Goal: Task Accomplishment & Management: Use online tool/utility

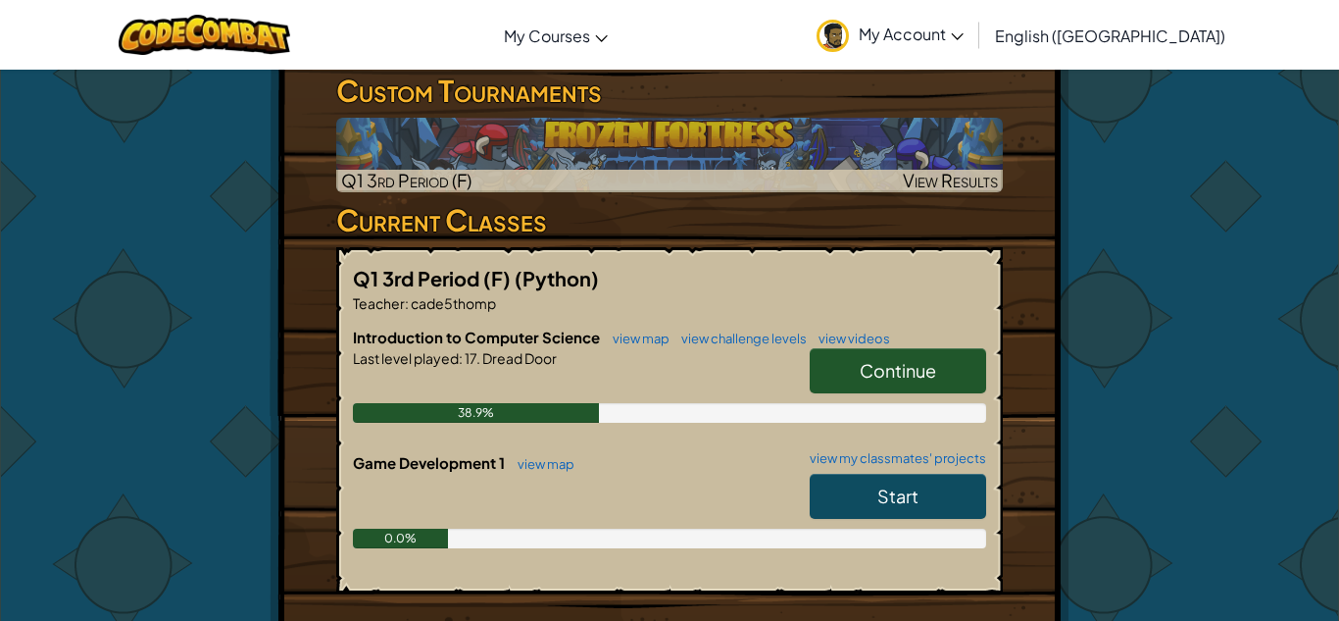
scroll to position [368, 0]
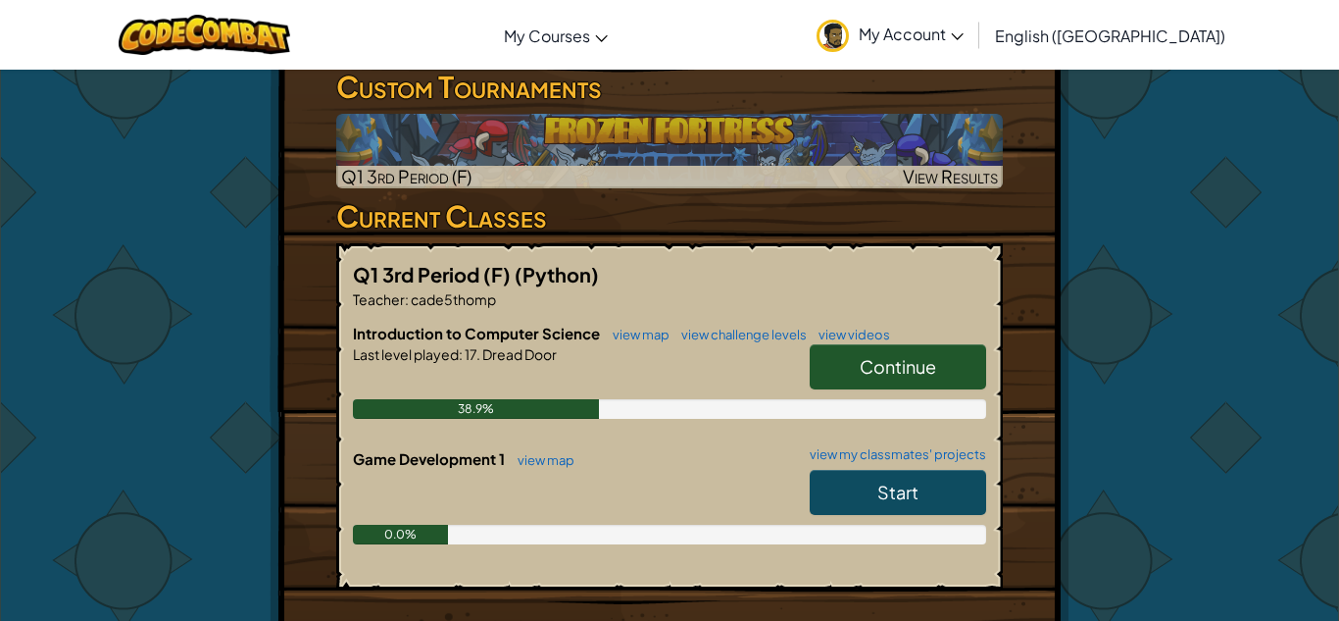
click at [911, 356] on link "Continue" at bounding box center [898, 366] width 176 height 45
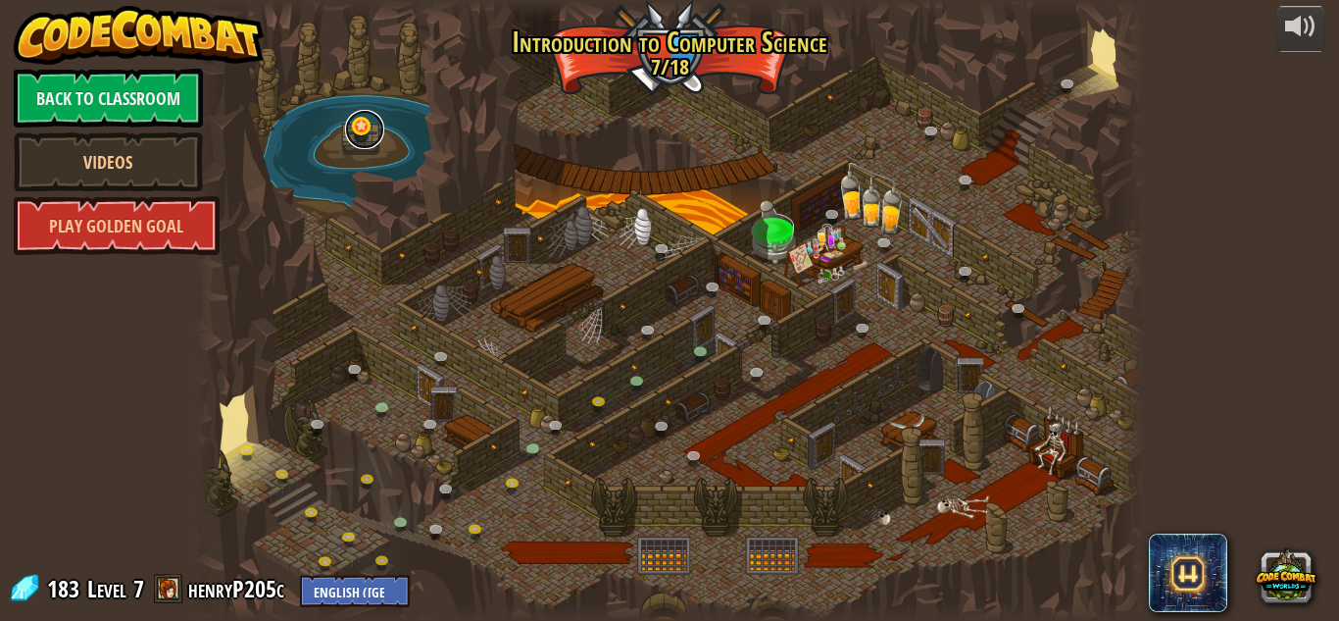
click at [366, 135] on link at bounding box center [364, 129] width 39 height 39
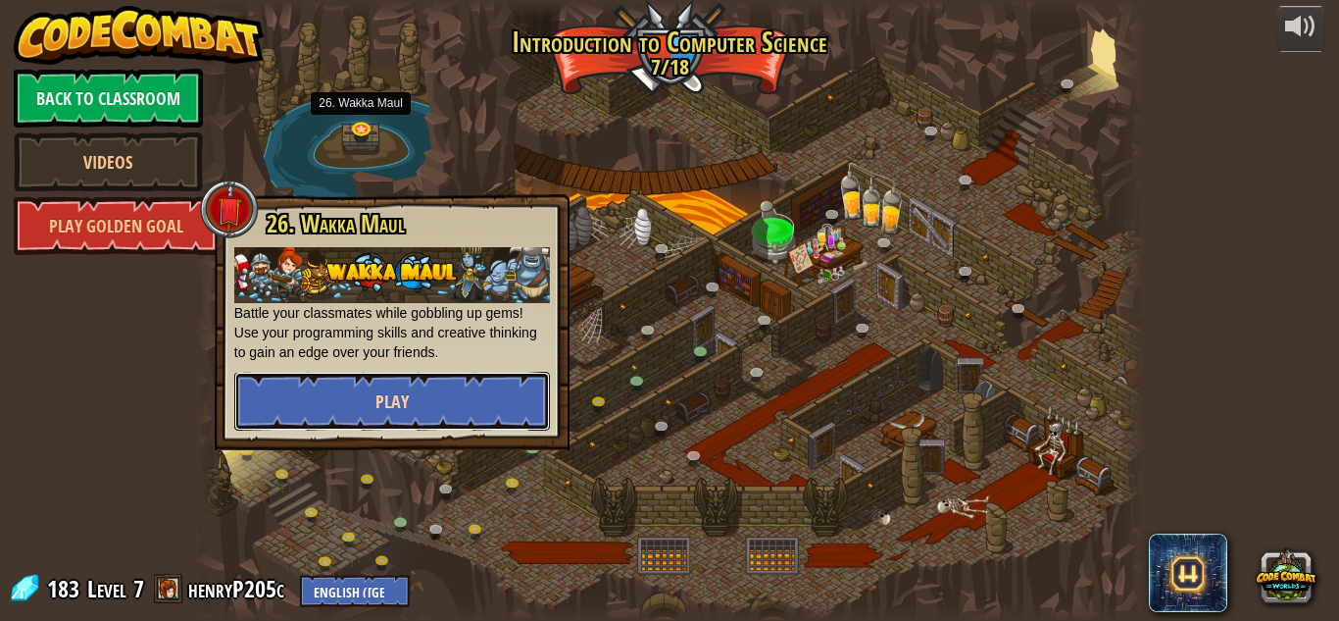
click at [343, 414] on button "Play" at bounding box center [392, 401] width 316 height 59
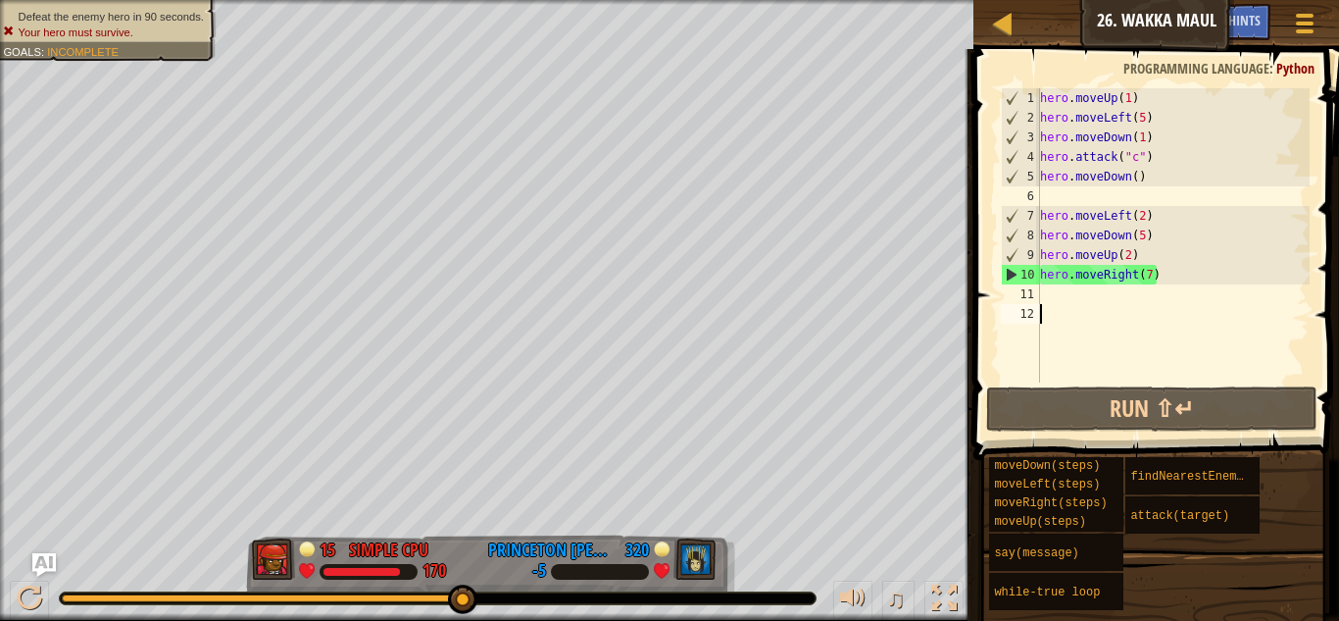
click at [1053, 301] on div "hero . moveUp ( 1 ) hero . moveLeft ( 5 ) hero . moveDown ( 1 ) hero . attack (…" at bounding box center [1173, 254] width 274 height 333
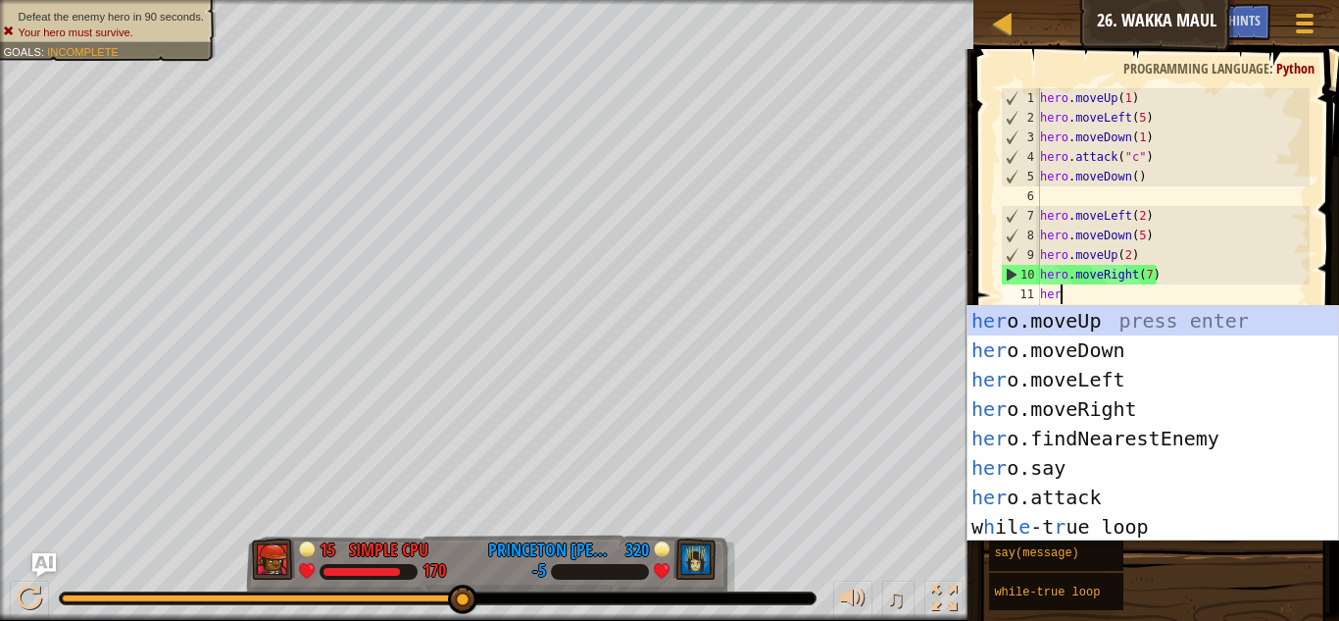
type textarea "hero"
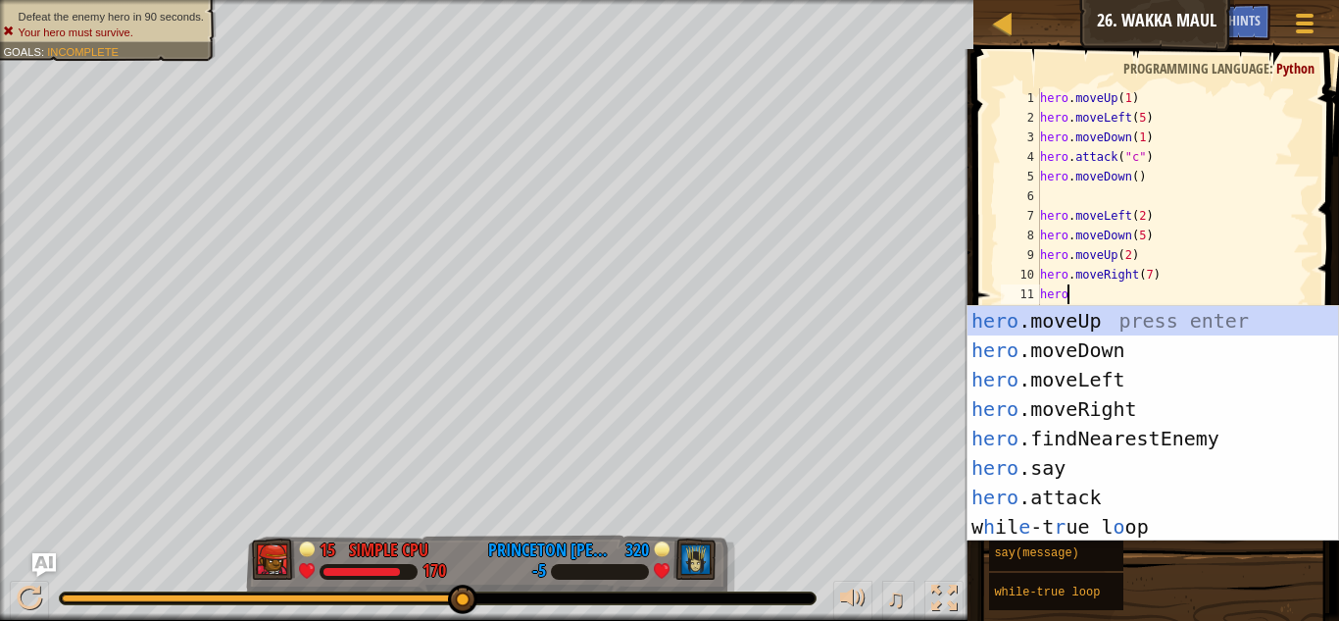
click at [1109, 385] on div "hero .moveUp press enter hero .moveDown press enter hero .moveLeft press enter …" at bounding box center [1153, 453] width 371 height 294
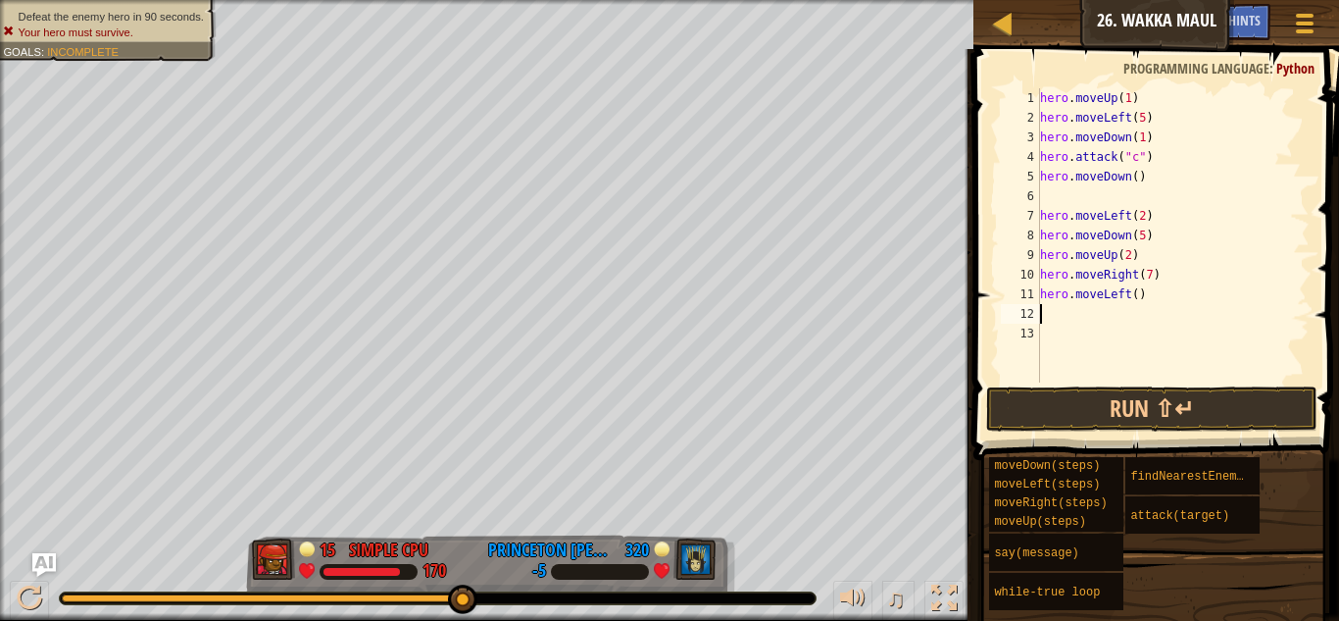
scroll to position [9, 0]
click at [1137, 298] on div "hero . moveUp ( 1 ) hero . moveLeft ( 5 ) hero . moveDown ( 1 ) hero . attack (…" at bounding box center [1173, 254] width 274 height 333
click at [1212, 409] on button "Run ⇧↵" at bounding box center [1151, 408] width 331 height 45
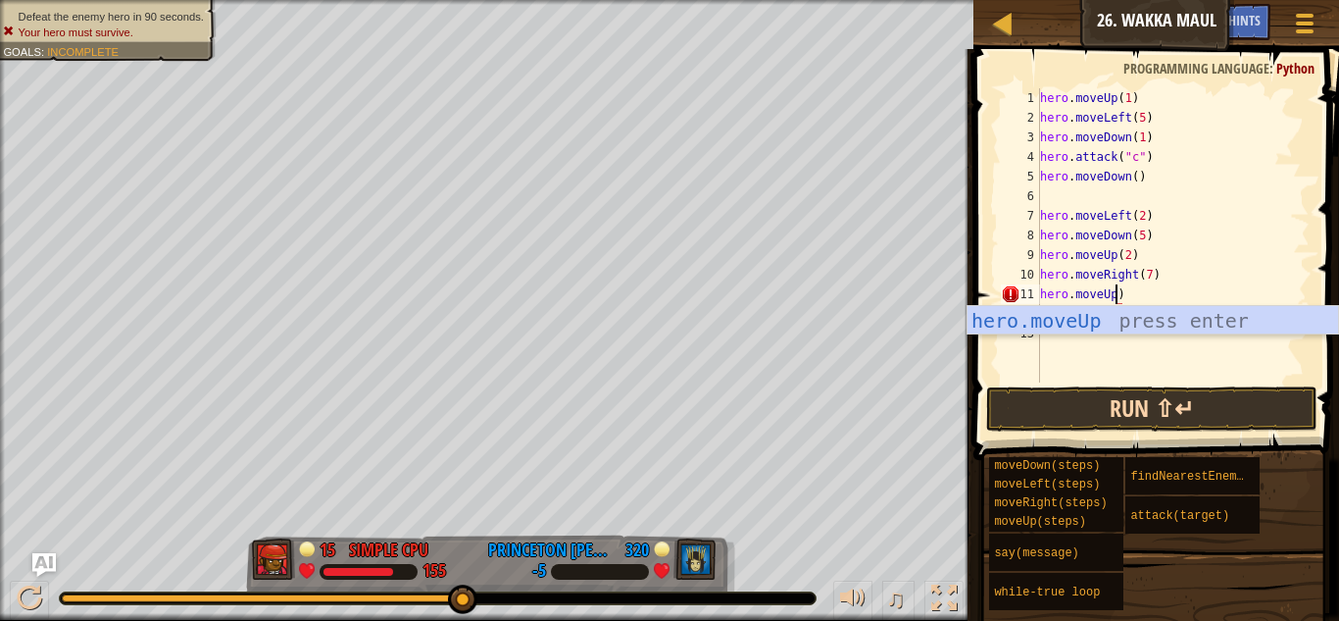
scroll to position [9, 12]
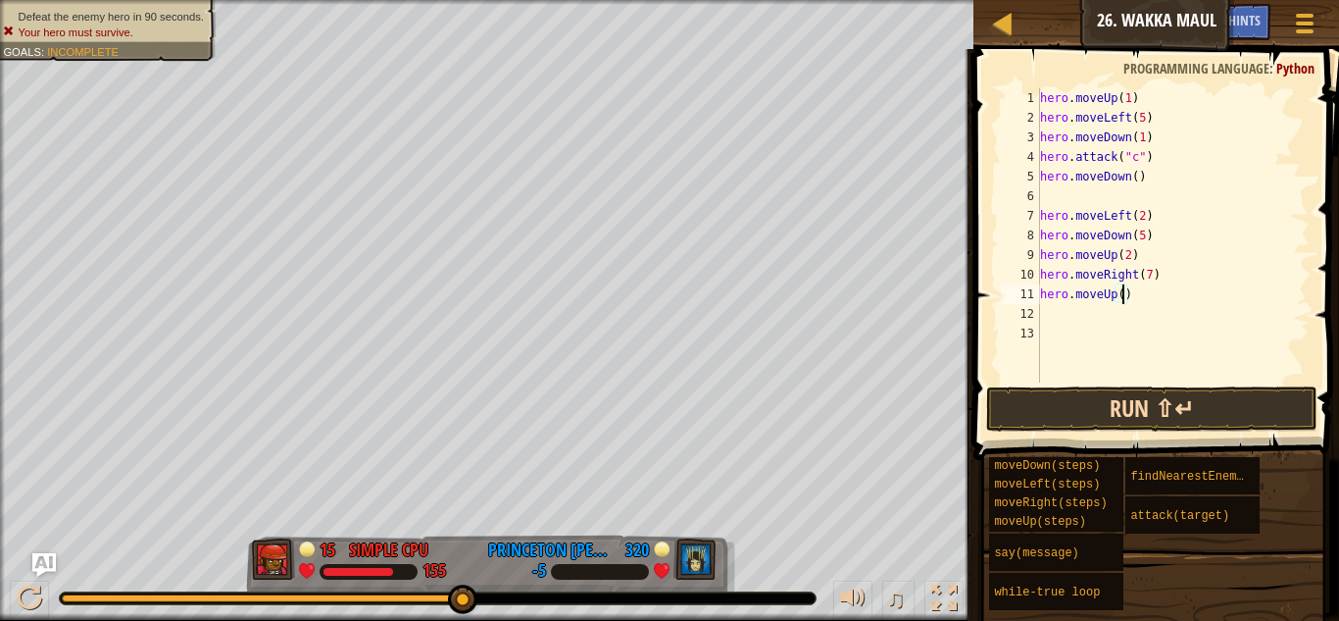
type textarea "hero.moveUp(4)"
click at [1058, 310] on div "hero . moveUp ( 1 ) hero . moveLeft ( 5 ) hero . moveDown ( 1 ) hero . attack (…" at bounding box center [1173, 254] width 274 height 333
click at [1168, 420] on button "Run ⇧↵" at bounding box center [1151, 408] width 331 height 45
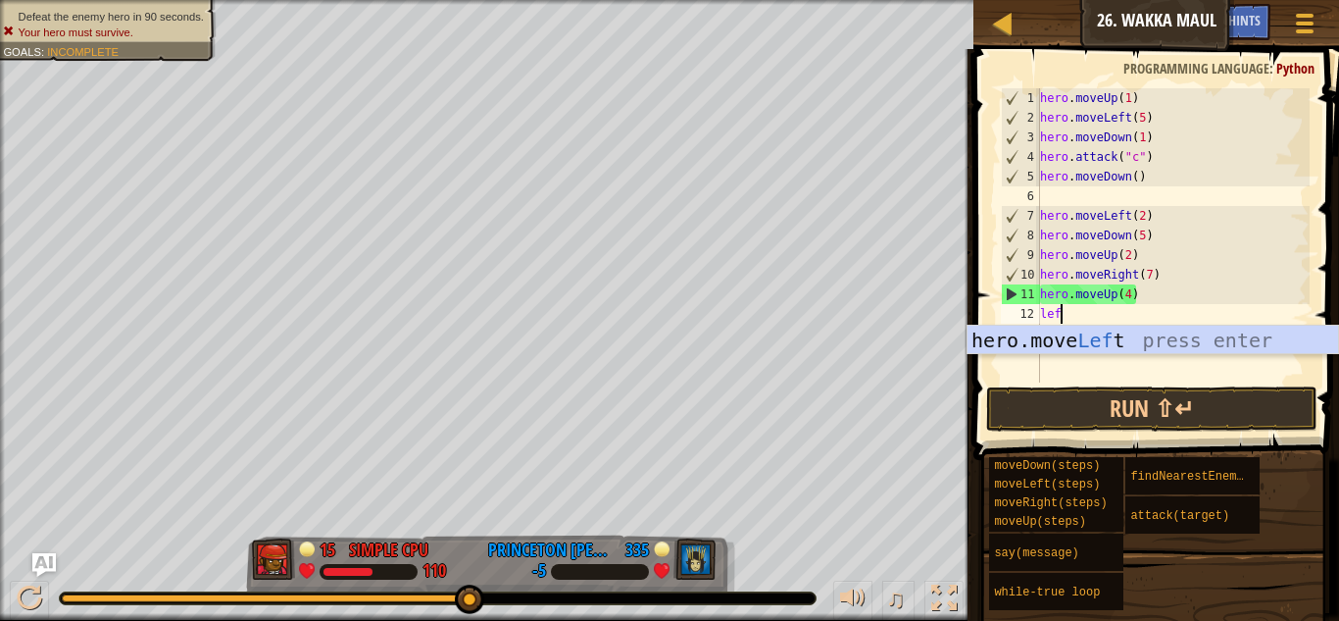
type textarea "left"
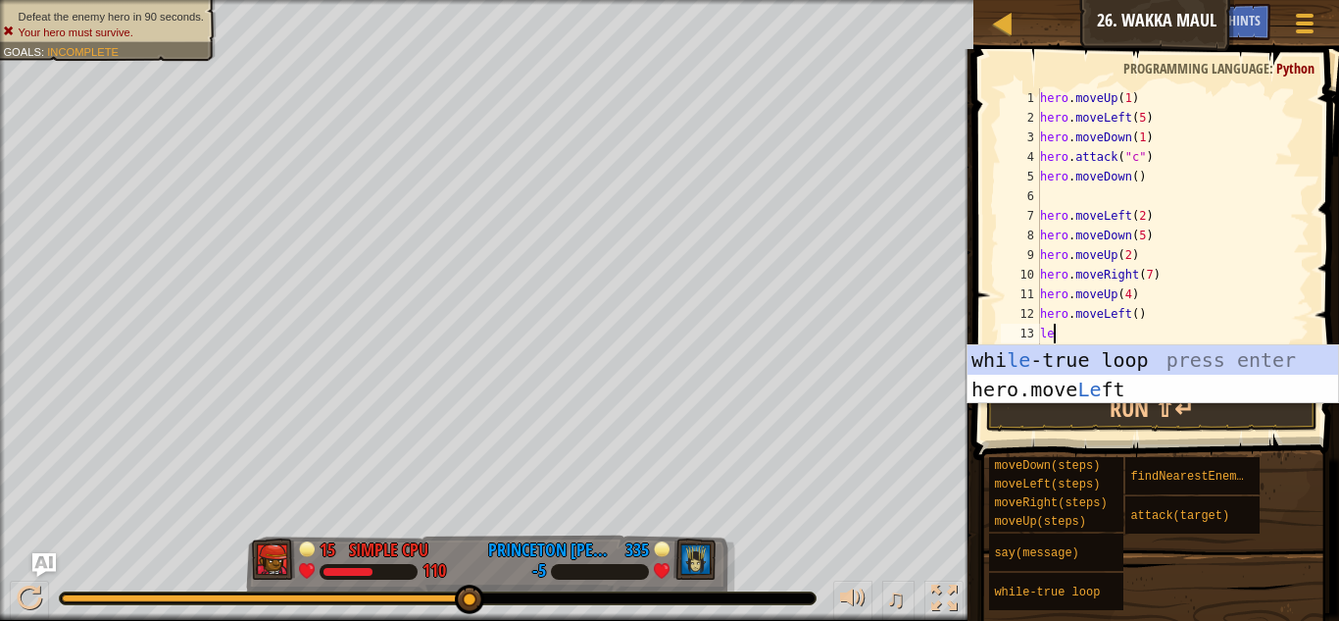
type textarea "left"
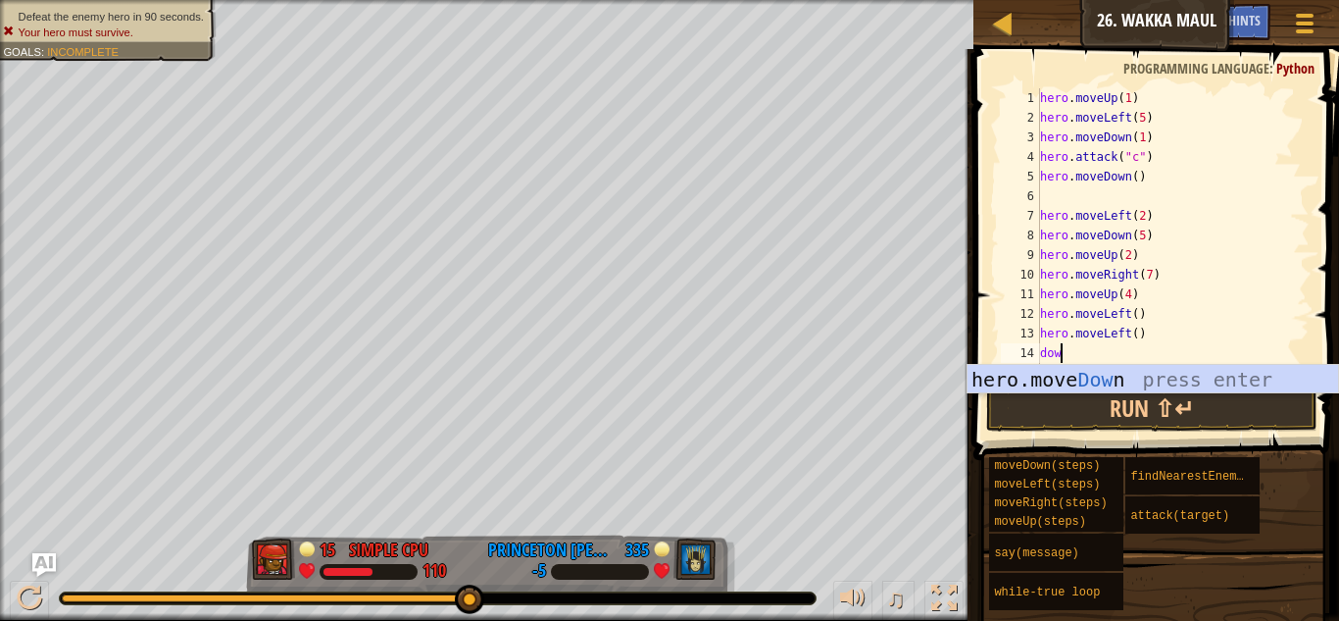
type textarea "down"
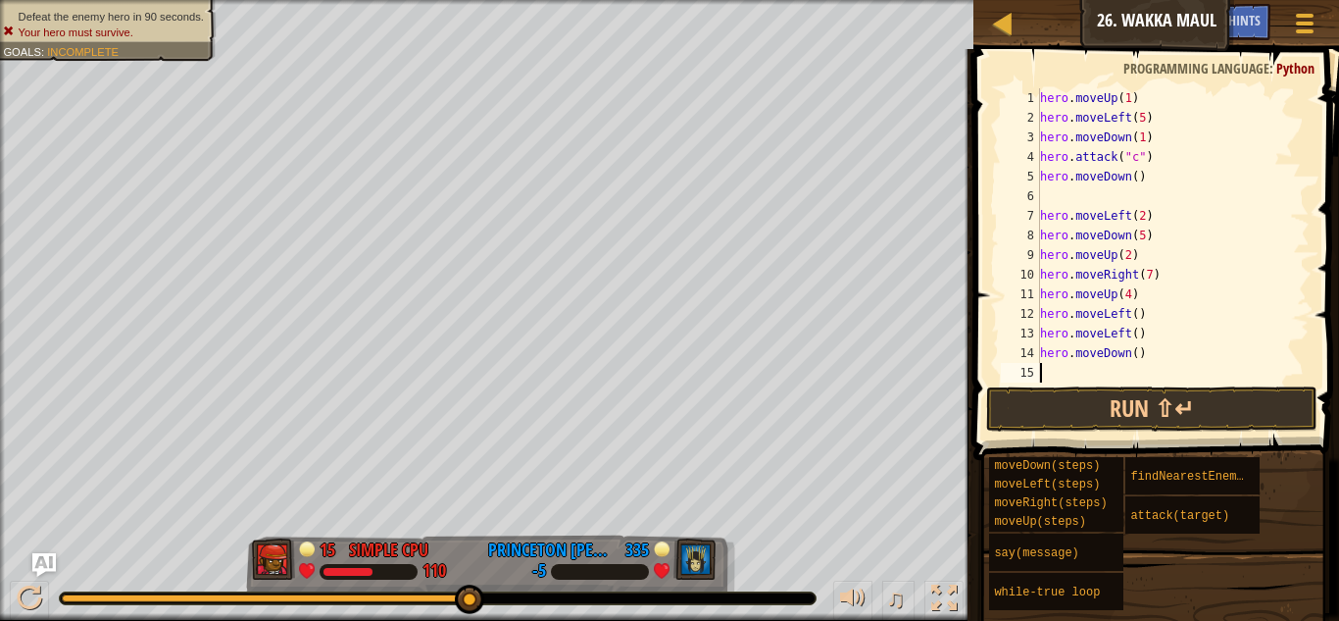
click at [1132, 355] on div "hero . moveUp ( 1 ) hero . moveLeft ( 5 ) hero . moveDown ( 1 ) hero . attack (…" at bounding box center [1173, 254] width 274 height 333
click at [1137, 356] on div "hero . moveUp ( 1 ) hero . moveLeft ( 5 ) hero . moveDown ( 1 ) hero . attack (…" at bounding box center [1173, 254] width 274 height 333
click at [1151, 406] on button "Run ⇧↵" at bounding box center [1151, 408] width 331 height 45
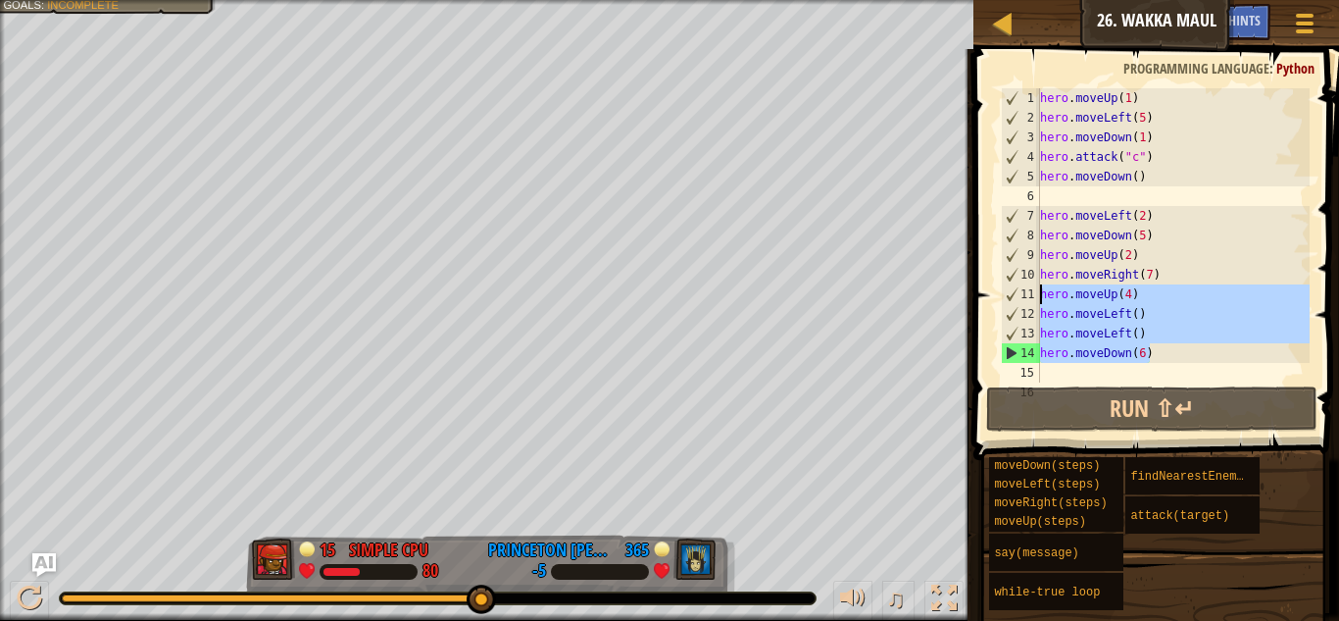
drag, startPoint x: 1168, startPoint y: 355, endPoint x: 1020, endPoint y: 300, distance: 157.9
click at [1020, 300] on div "hero.moveDown(6) 1 2 3 4 5 6 7 8 9 10 11 12 13 14 15 16 hero . moveUp ( 1 ) her…" at bounding box center [1153, 235] width 313 height 294
type textarea "hero.moveUp(4) hero.moveLeft()"
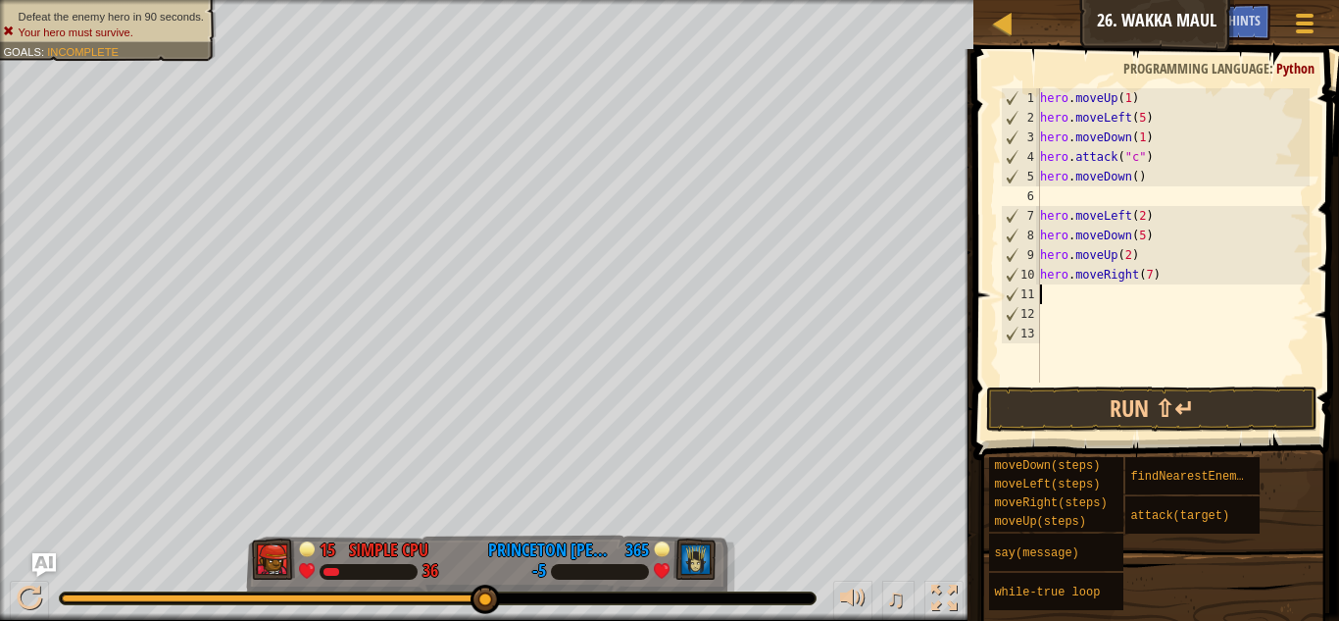
scroll to position [9, 0]
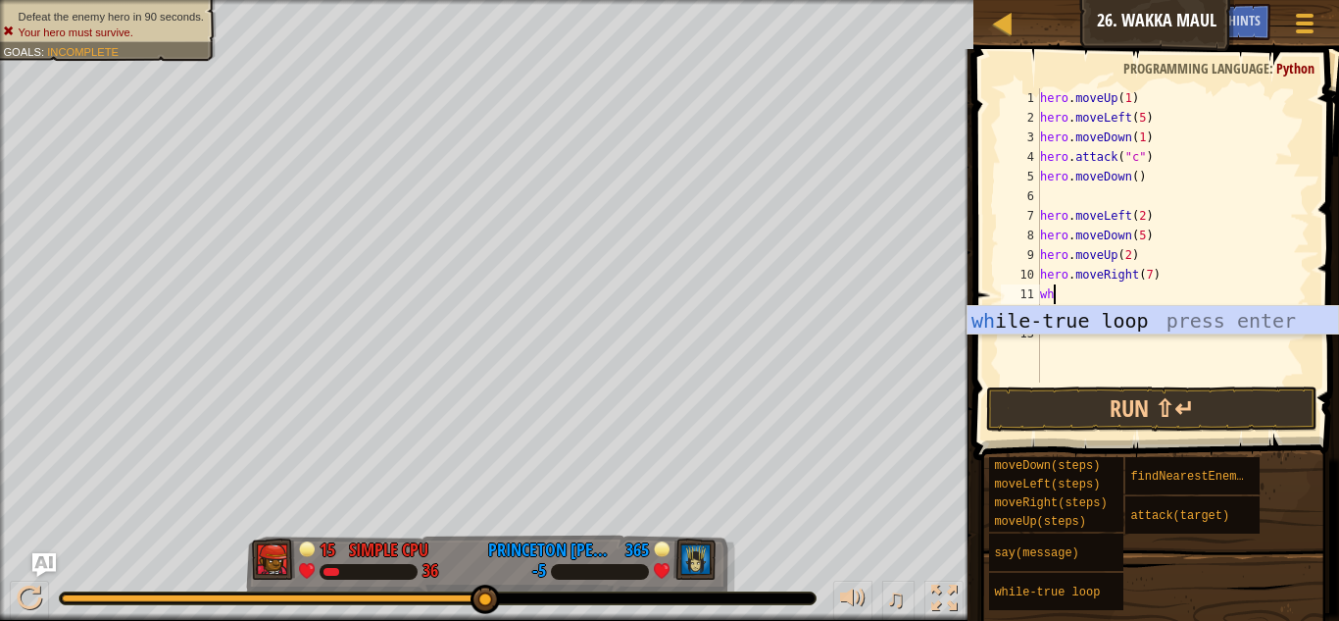
type textarea "whi"
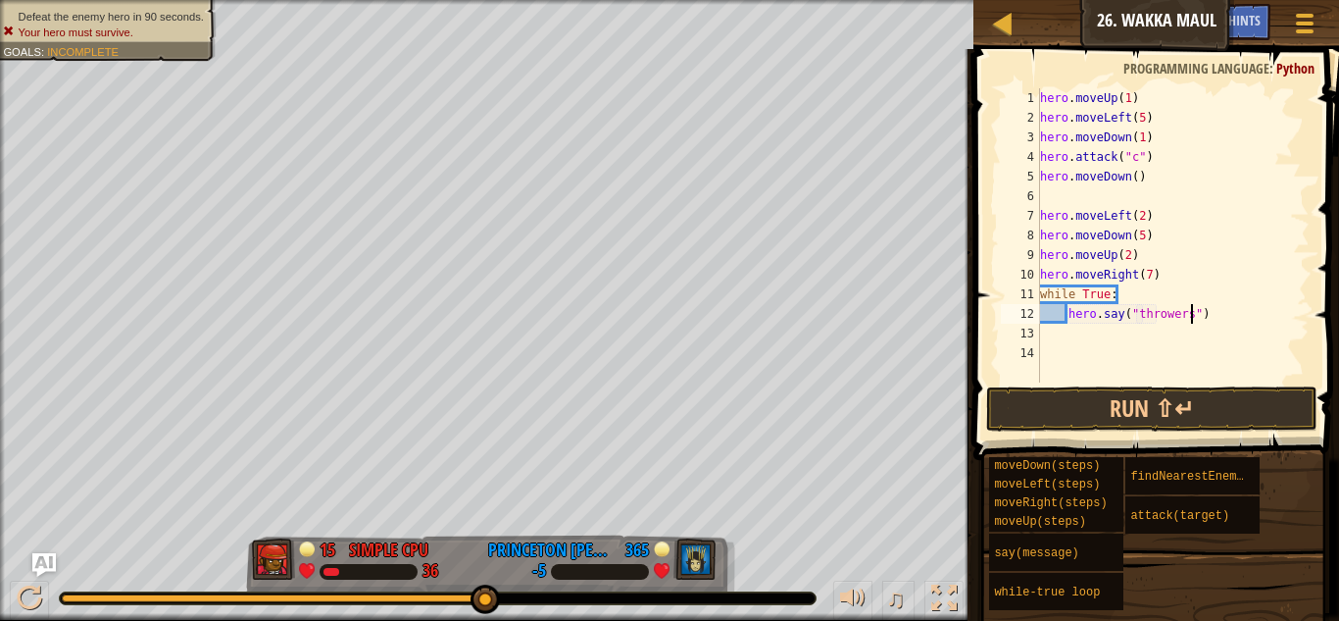
scroll to position [9, 22]
type textarea "hero.say("thrower")"
click at [1223, 405] on button "Run ⇧↵" at bounding box center [1151, 408] width 331 height 45
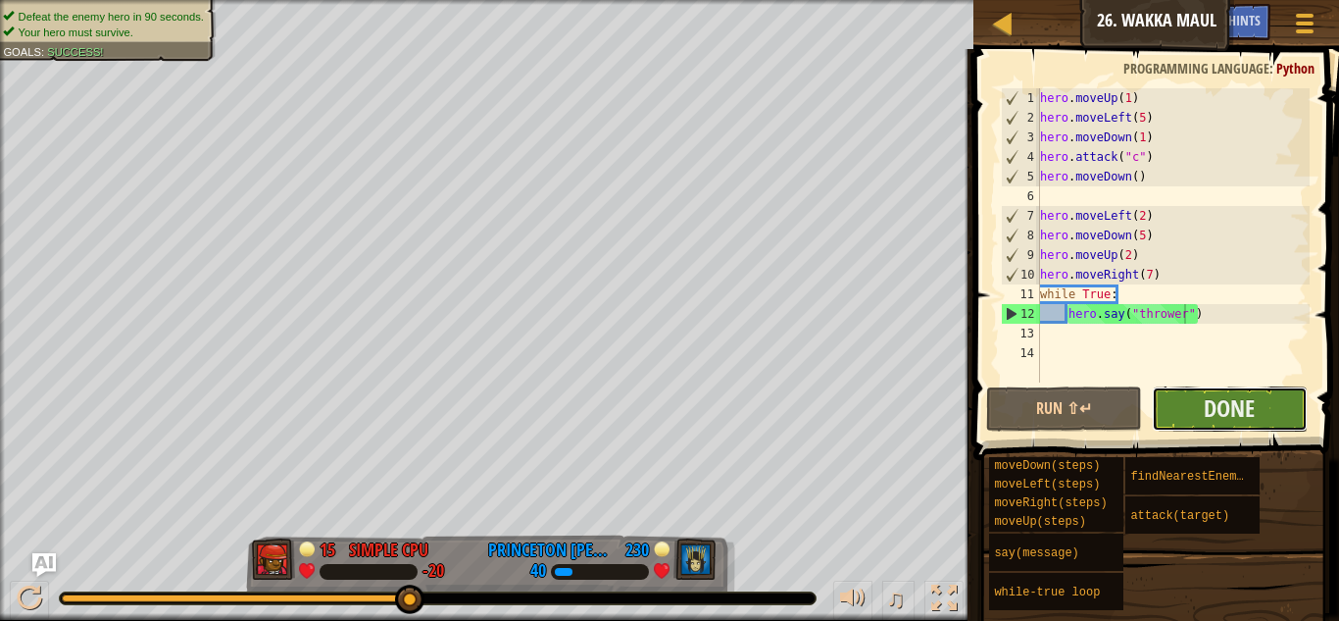
click at [1185, 426] on button "Done" at bounding box center [1230, 408] width 156 height 45
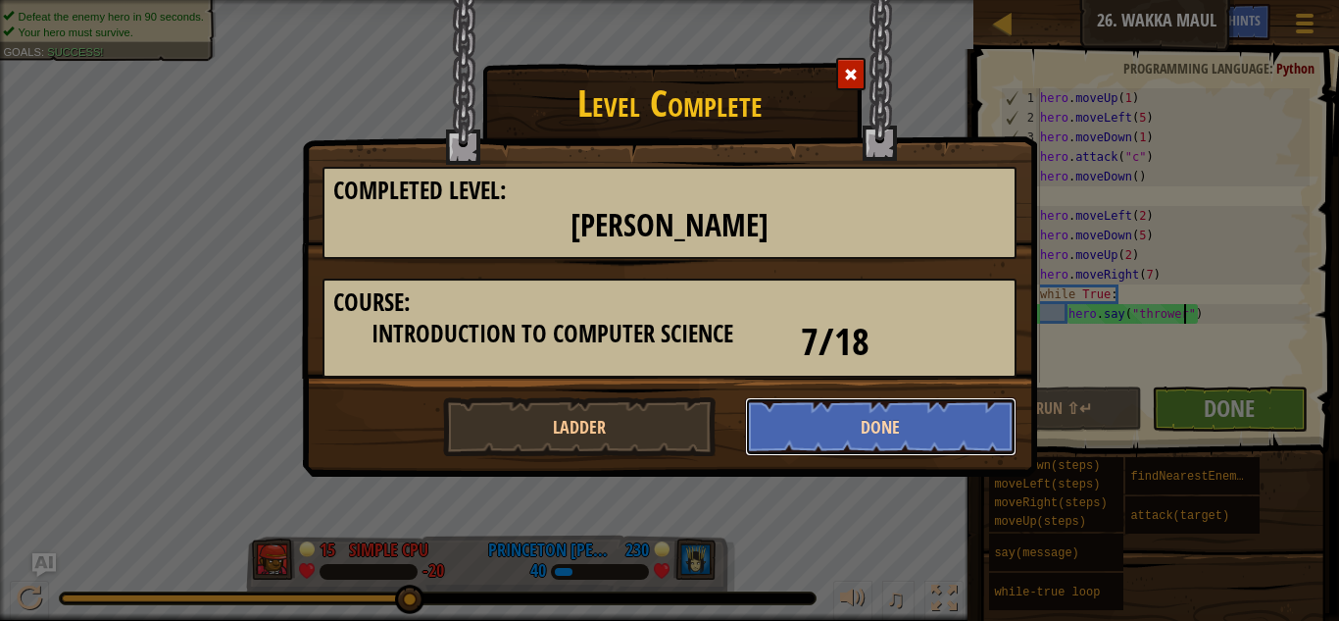
click at [953, 399] on button "Done" at bounding box center [881, 426] width 273 height 59
